Goal: Task Accomplishment & Management: Complete application form

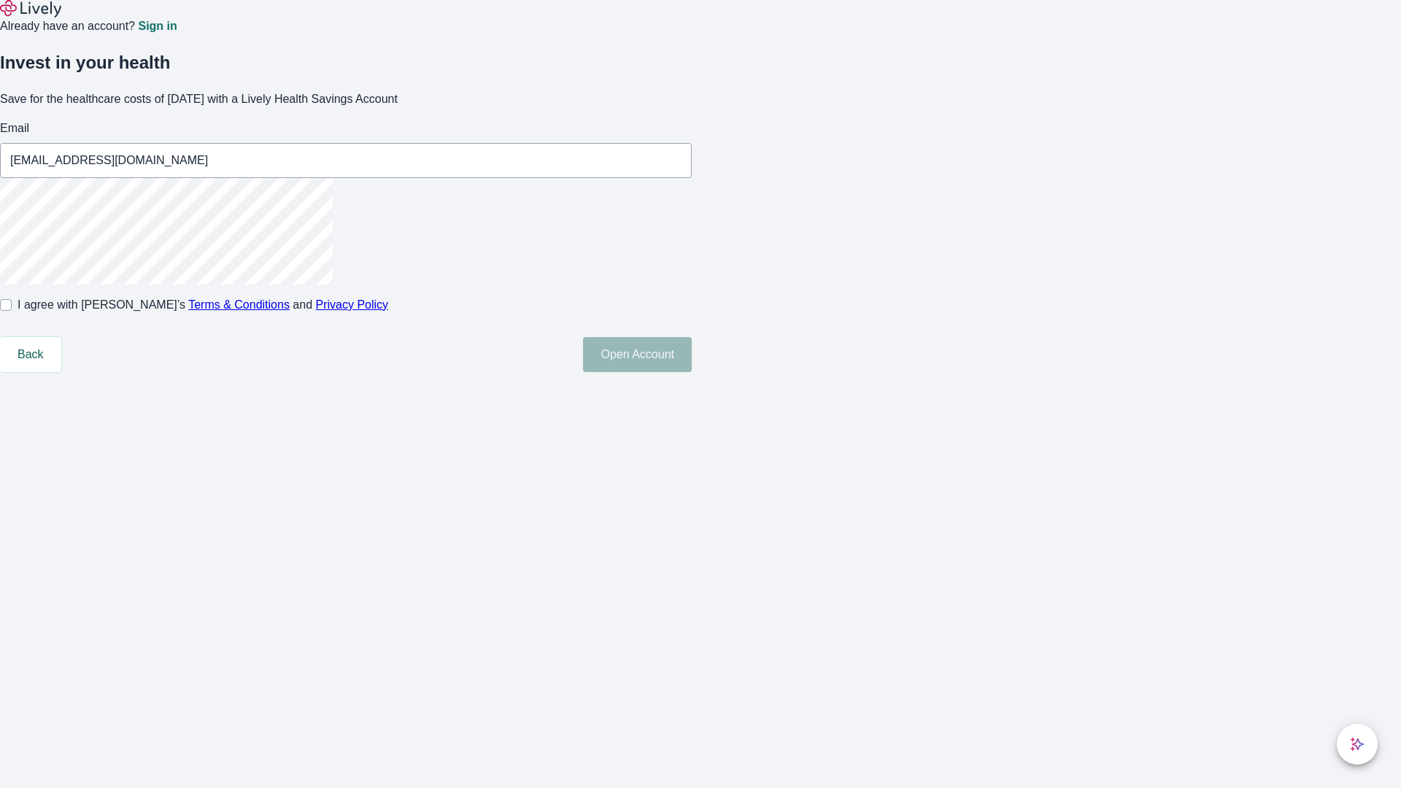
click at [12, 311] on input "I agree with Lively’s Terms & Conditions and Privacy Policy" at bounding box center [6, 305] width 12 height 12
checkbox input "true"
click at [692, 372] on button "Open Account" at bounding box center [637, 354] width 109 height 35
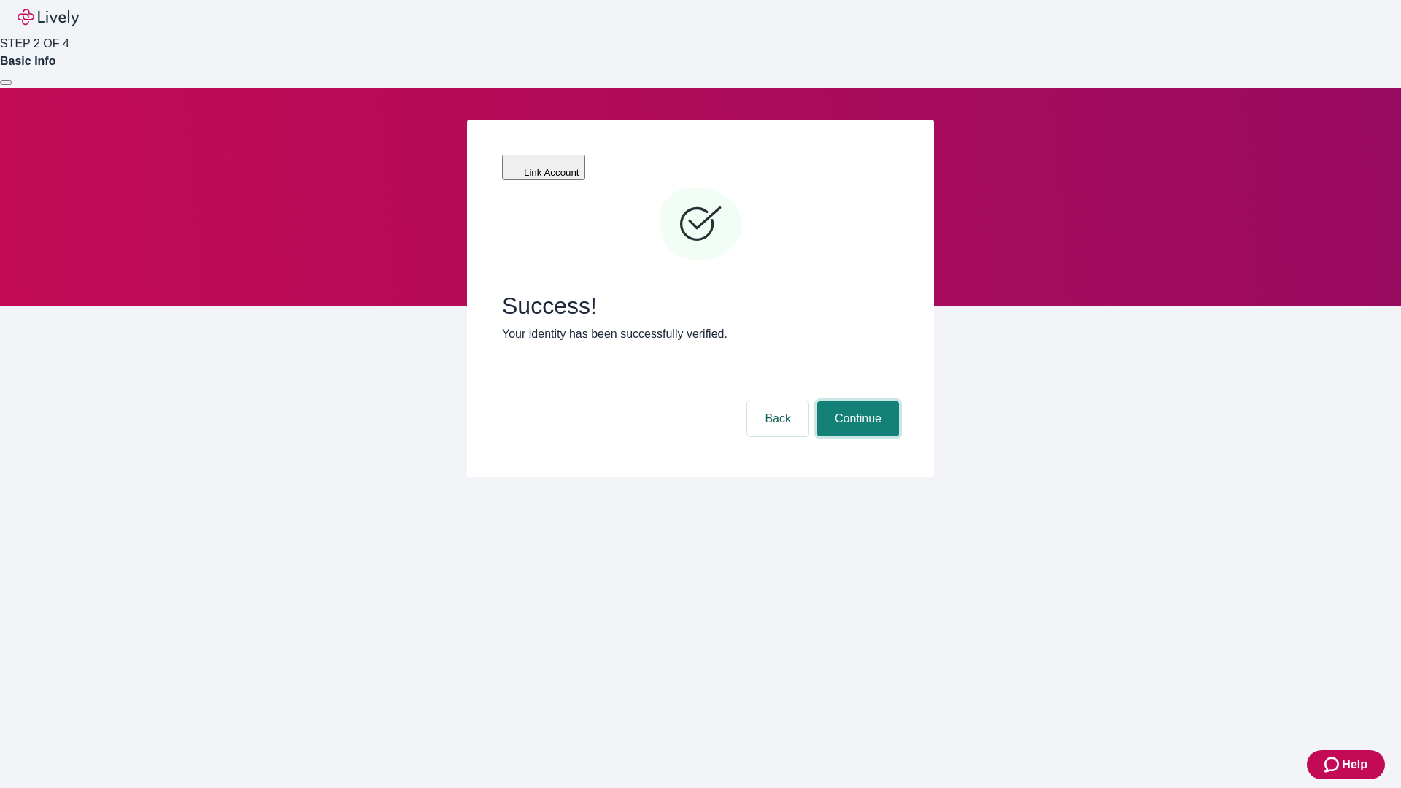
click at [856, 401] on button "Continue" at bounding box center [858, 418] width 82 height 35
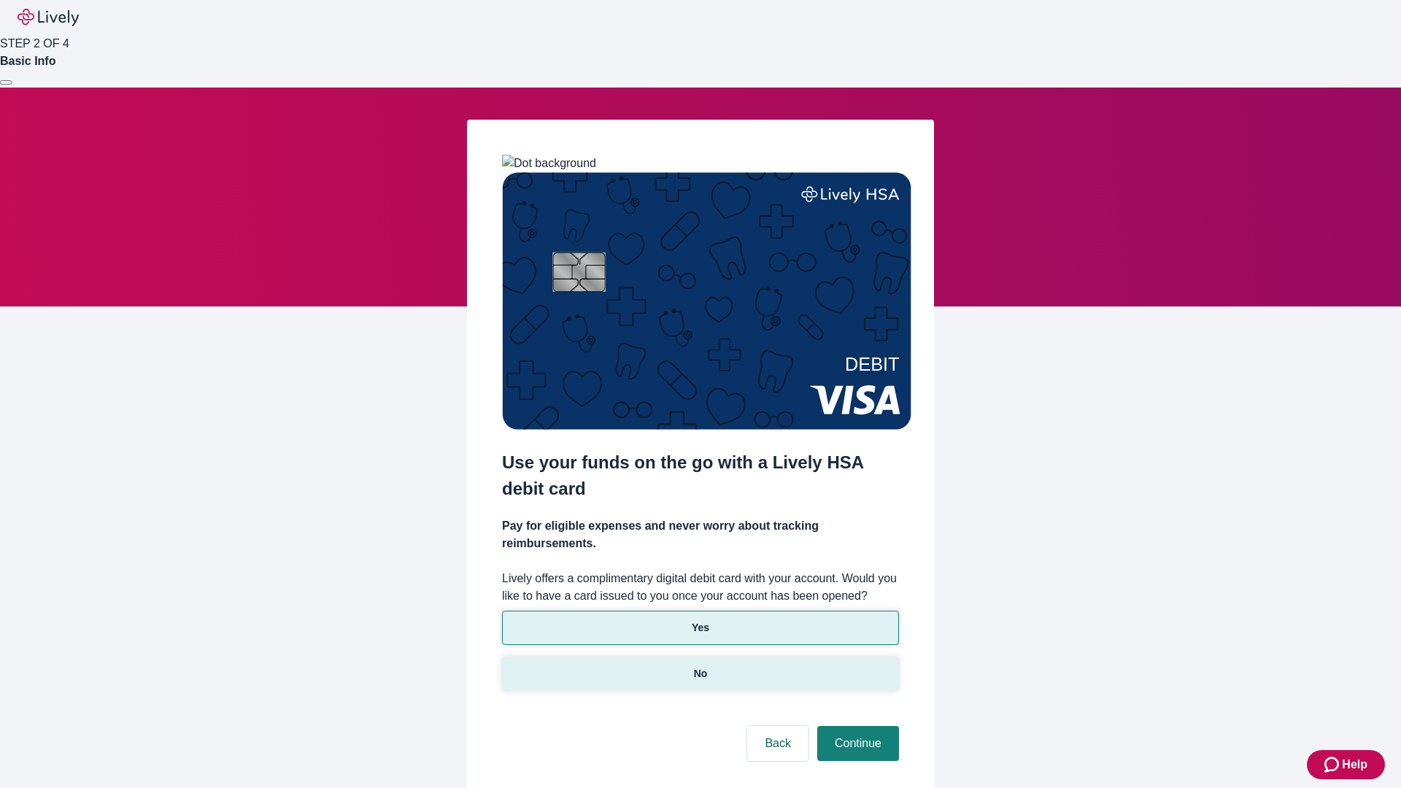
click at [700, 666] on p "No" at bounding box center [701, 673] width 14 height 15
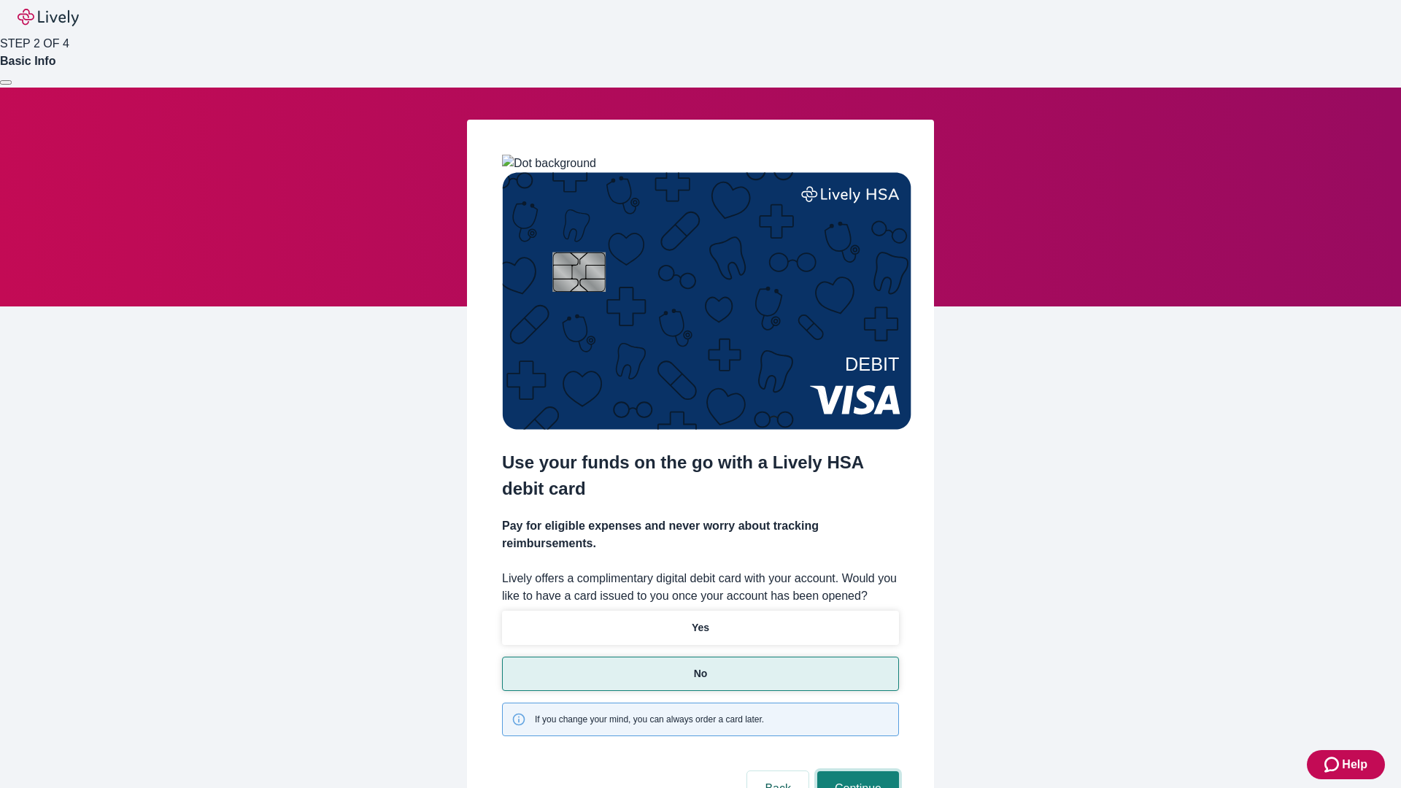
click at [856, 771] on button "Continue" at bounding box center [858, 788] width 82 height 35
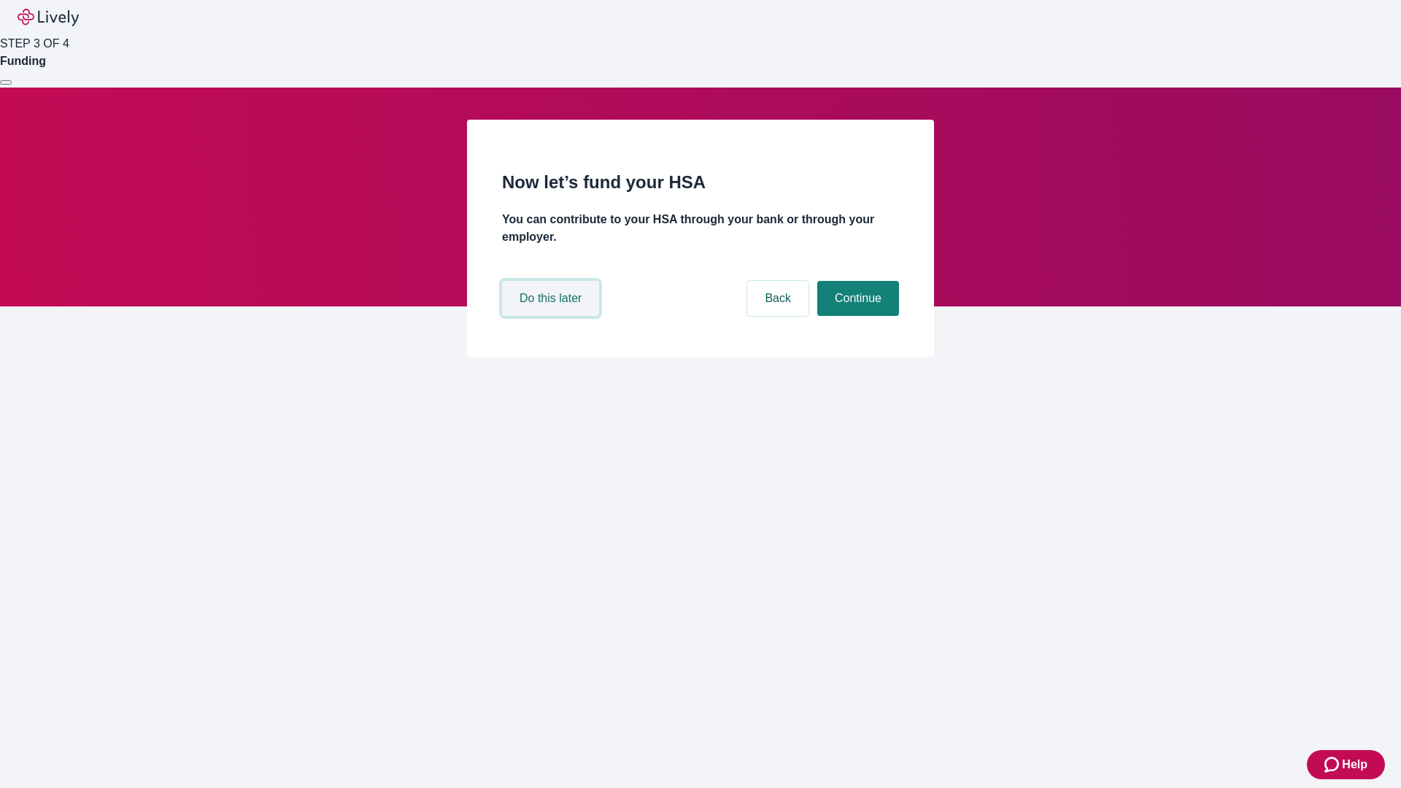
click at [552, 316] on button "Do this later" at bounding box center [550, 298] width 97 height 35
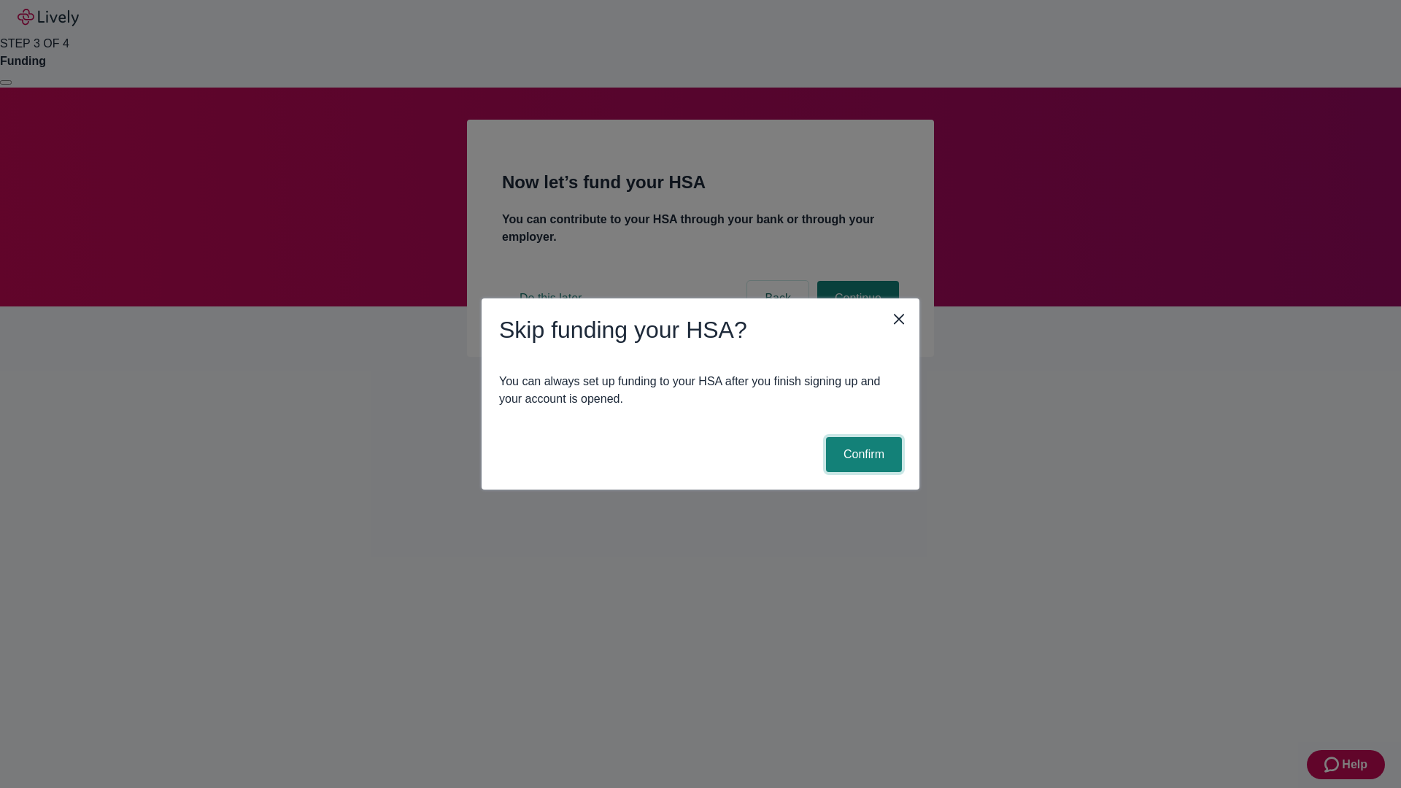
click at [862, 455] on button "Confirm" at bounding box center [864, 454] width 76 height 35
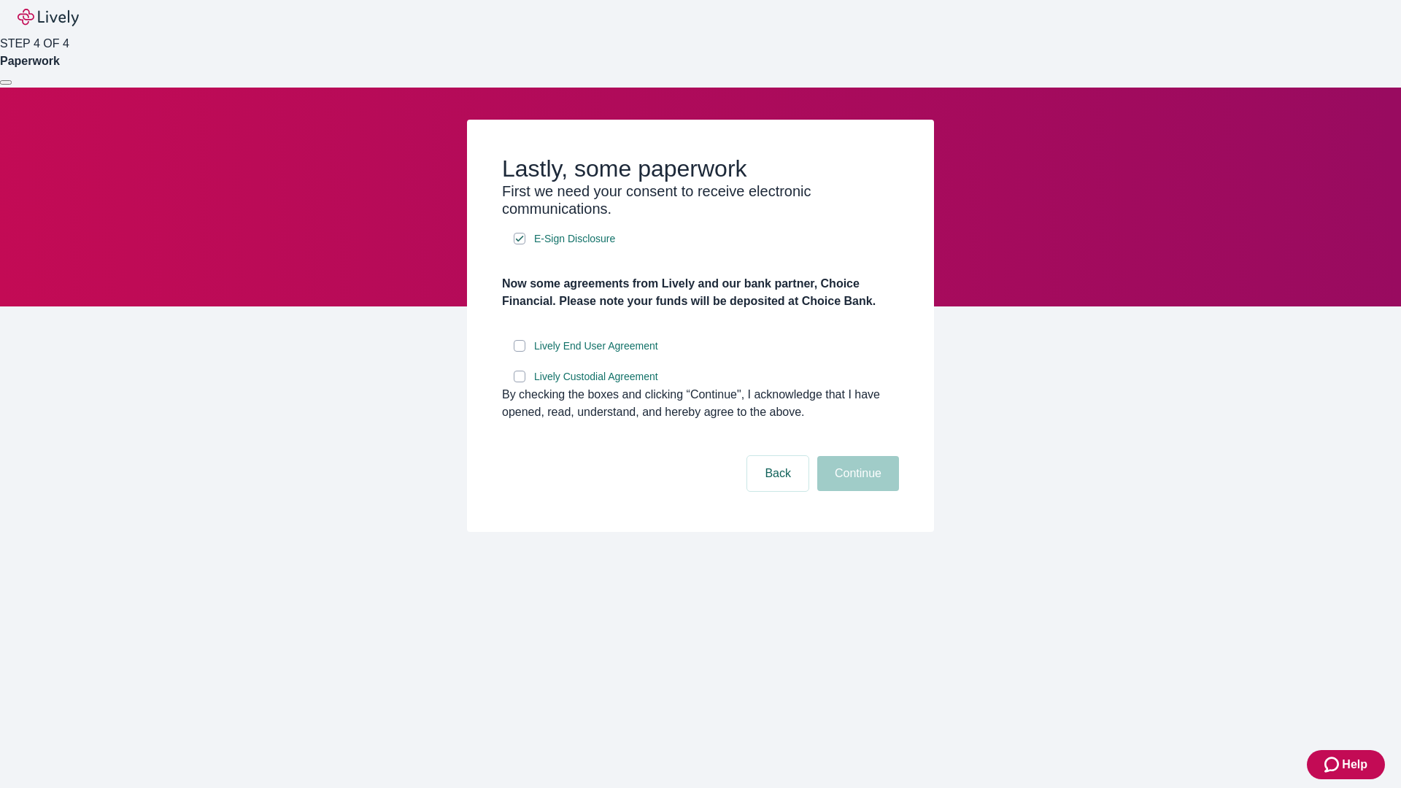
click at [520, 352] on input "Lively End User Agreement" at bounding box center [520, 346] width 12 height 12
checkbox input "true"
click at [520, 382] on input "Lively Custodial Agreement" at bounding box center [520, 377] width 12 height 12
checkbox input "true"
click at [856, 491] on button "Continue" at bounding box center [858, 473] width 82 height 35
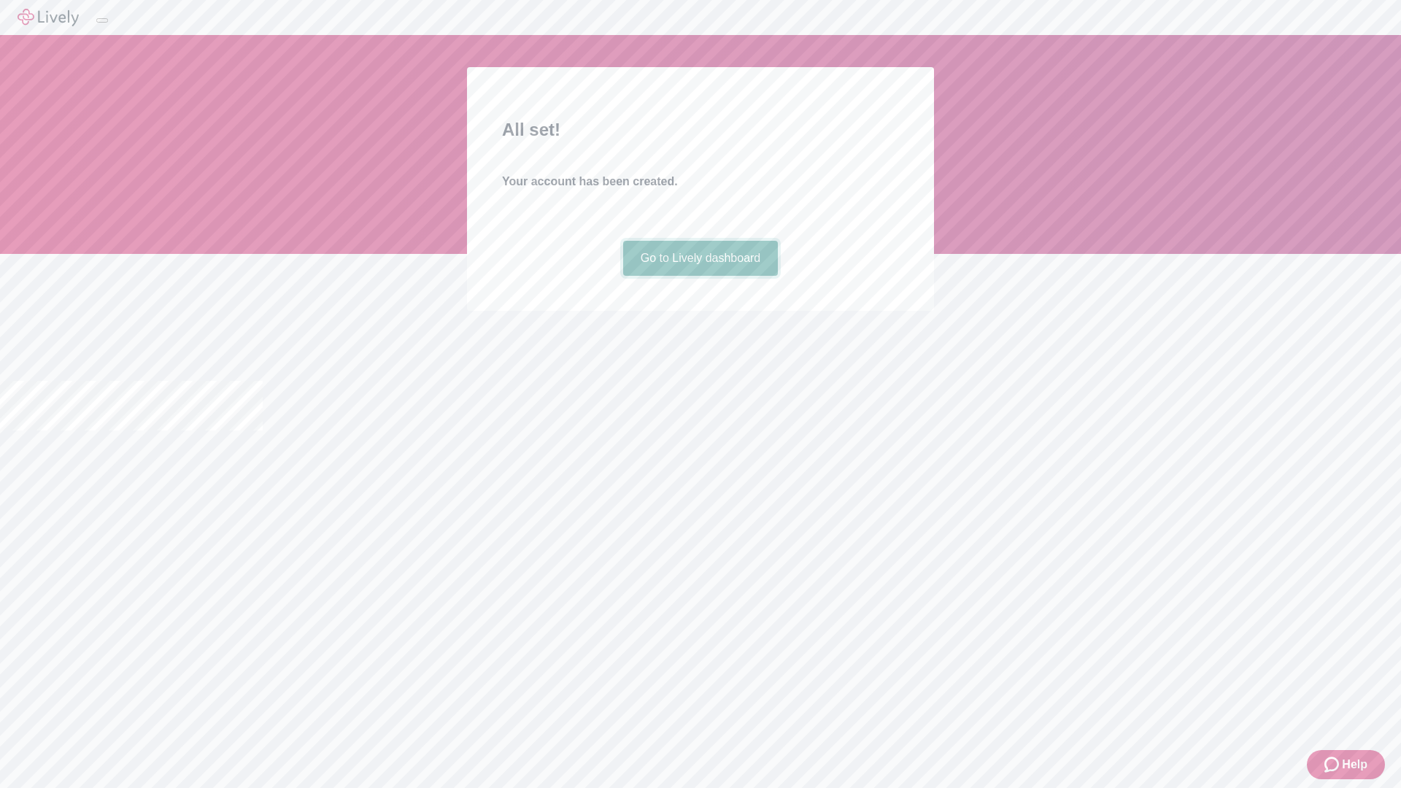
click at [700, 276] on link "Go to Lively dashboard" at bounding box center [700, 258] width 155 height 35
